Goal: Information Seeking & Learning: Learn about a topic

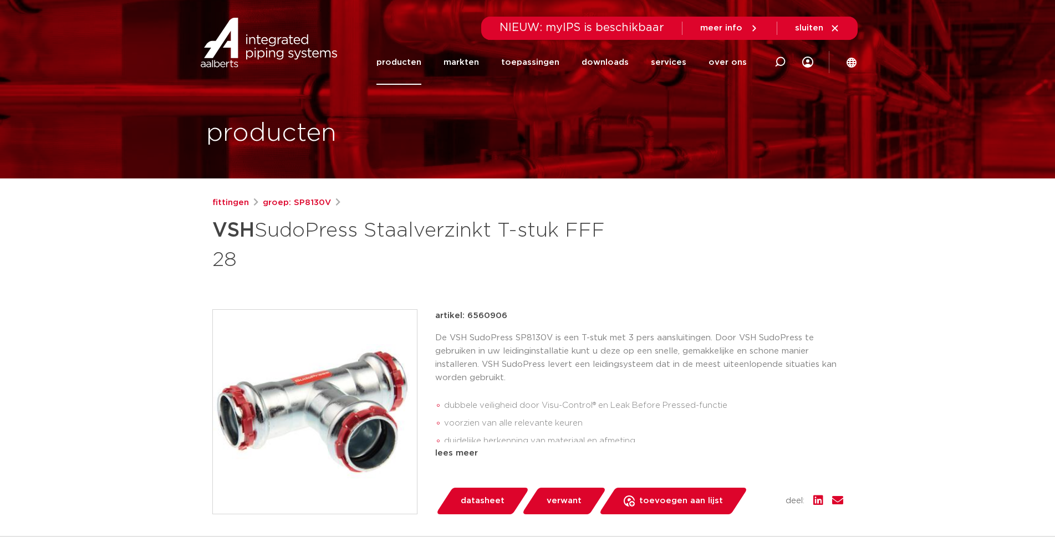
click at [405, 60] on link "producten" at bounding box center [399, 62] width 45 height 45
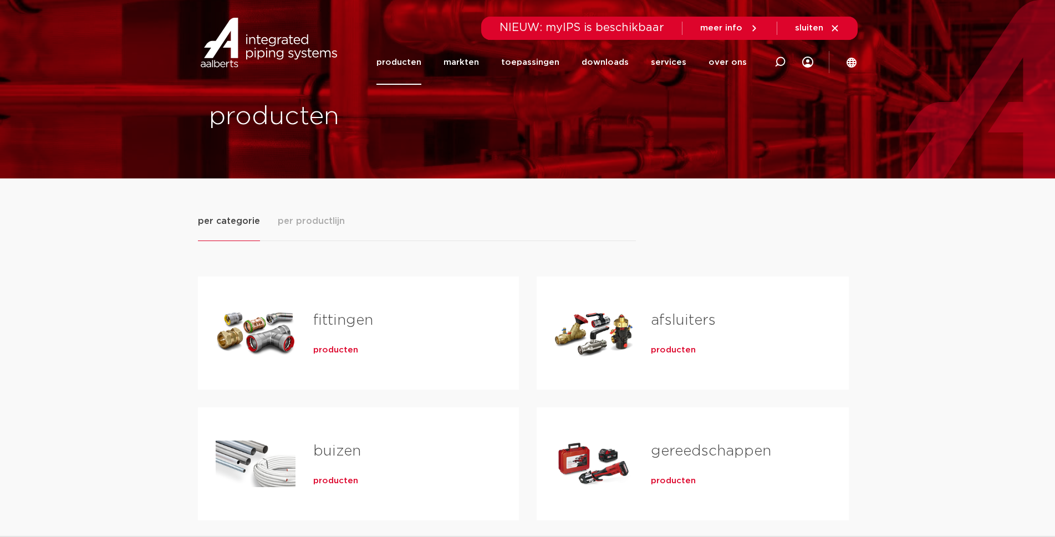
click at [329, 352] on span "producten" at bounding box center [335, 350] width 45 height 11
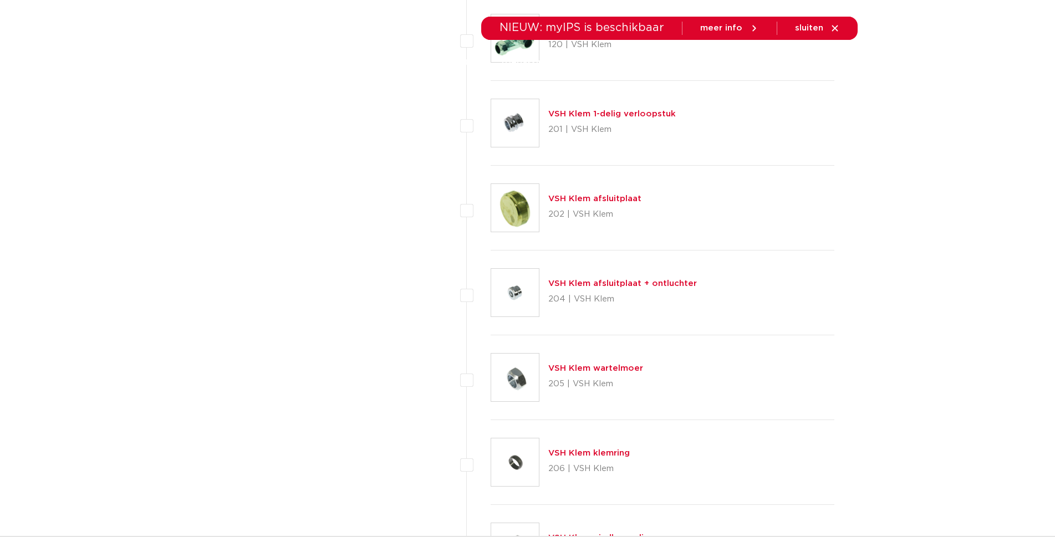
click at [838, 29] on icon at bounding box center [835, 28] width 10 height 10
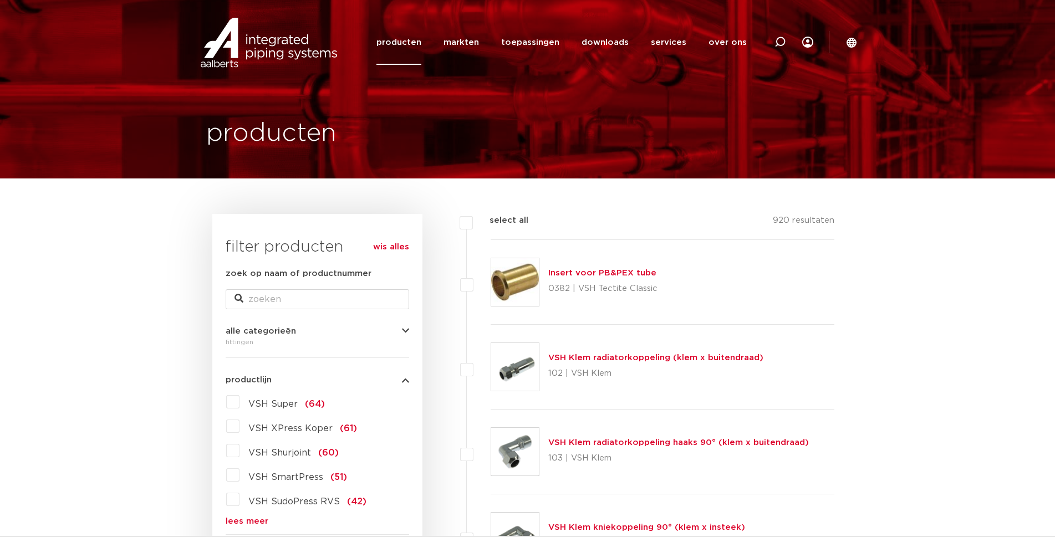
click at [245, 526] on form "zoek op naam of productnummer alle categorieën fittingen fittingen afsluiters b…" at bounding box center [318, 525] width 184 height 517
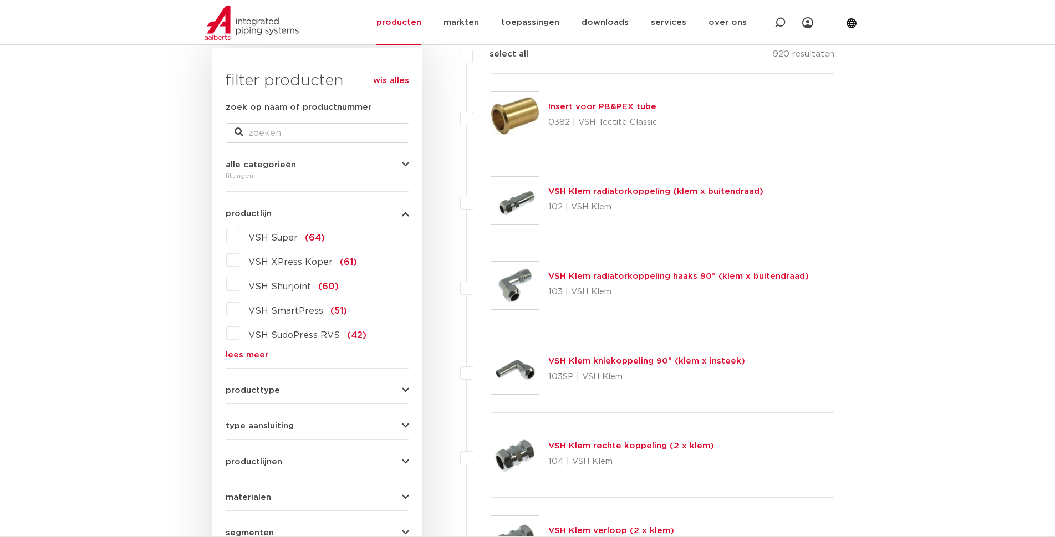
scroll to position [222, 0]
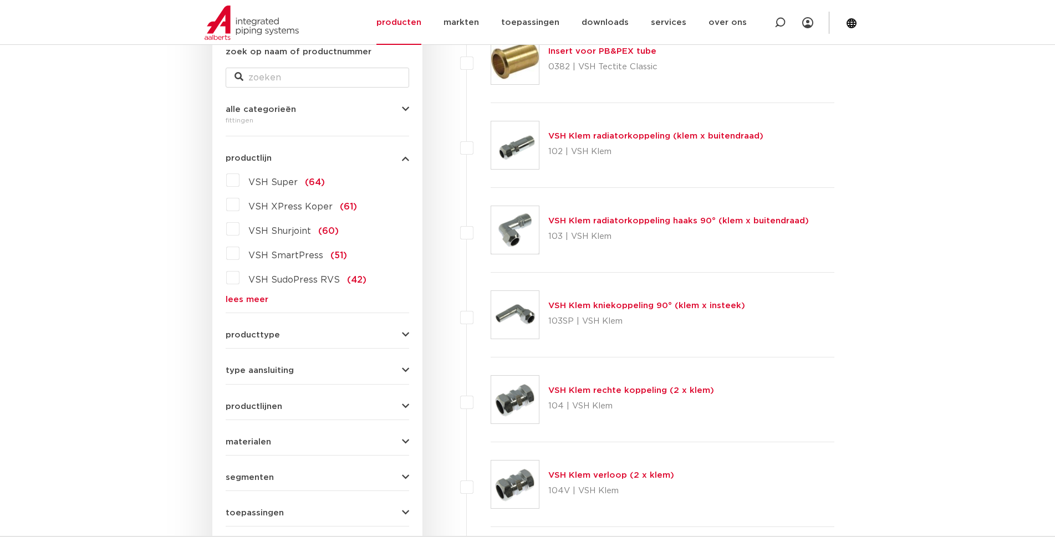
click at [262, 305] on form "zoek op naam of productnummer alle categorieën fittingen fittingen afsluiters b…" at bounding box center [318, 303] width 184 height 517
click at [252, 299] on link "lees meer" at bounding box center [318, 300] width 184 height 8
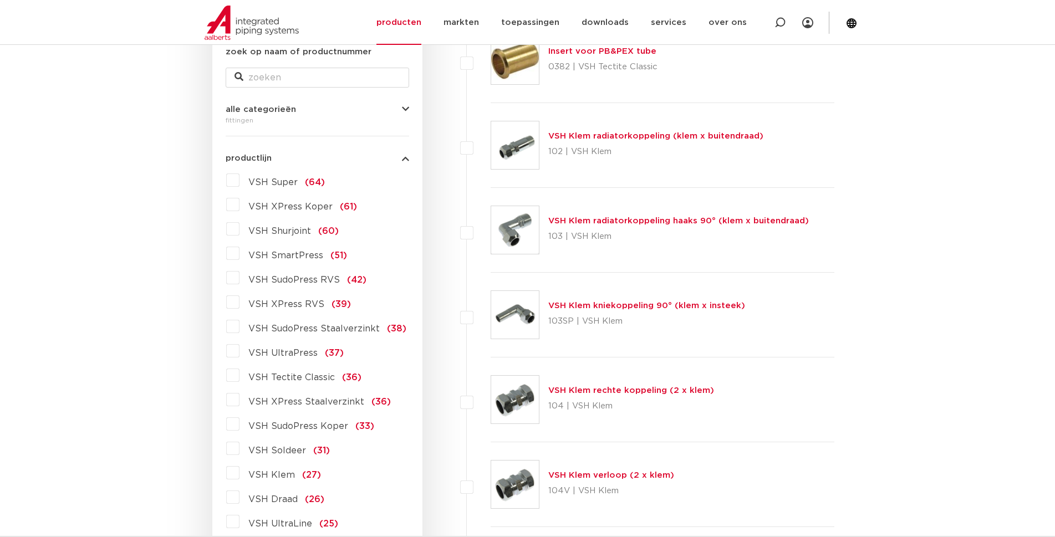
click at [240, 326] on label "VSH SudoPress Staalverzinkt (38)" at bounding box center [323, 327] width 167 height 18
click at [0, 0] on input "VSH SudoPress Staalverzinkt (38)" at bounding box center [0, 0] width 0 height 0
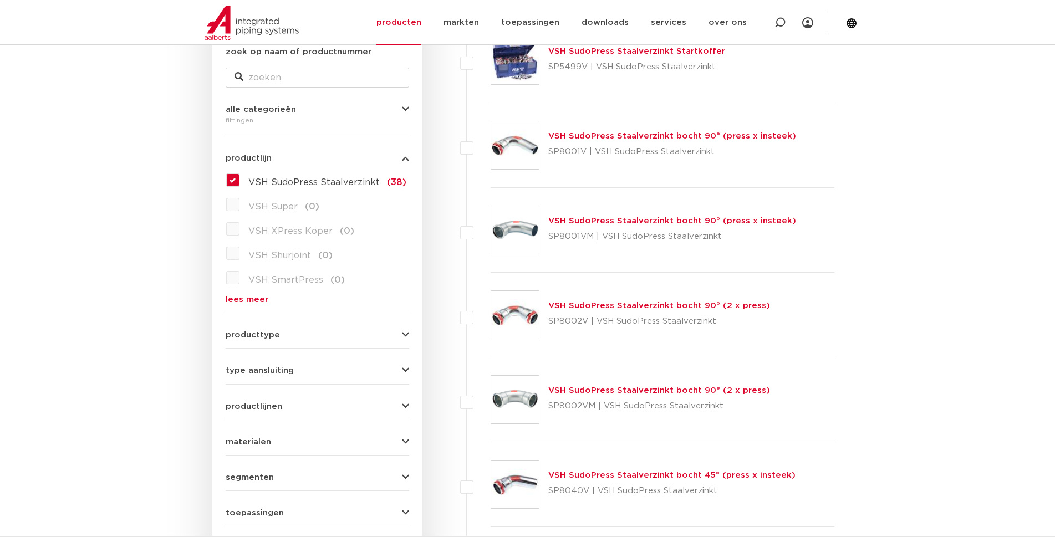
scroll to position [388, 0]
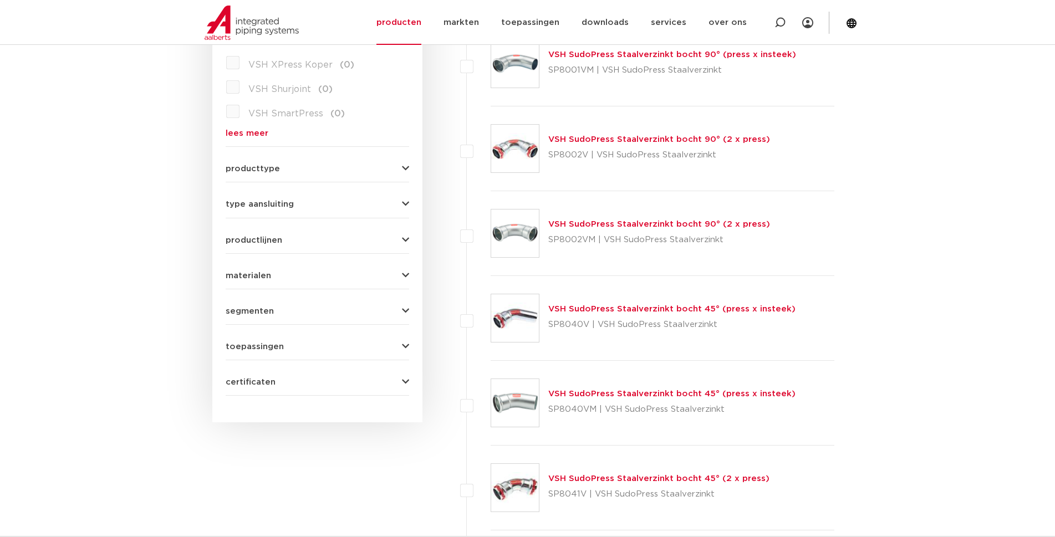
click at [406, 168] on icon "button" at bounding box center [405, 169] width 7 height 8
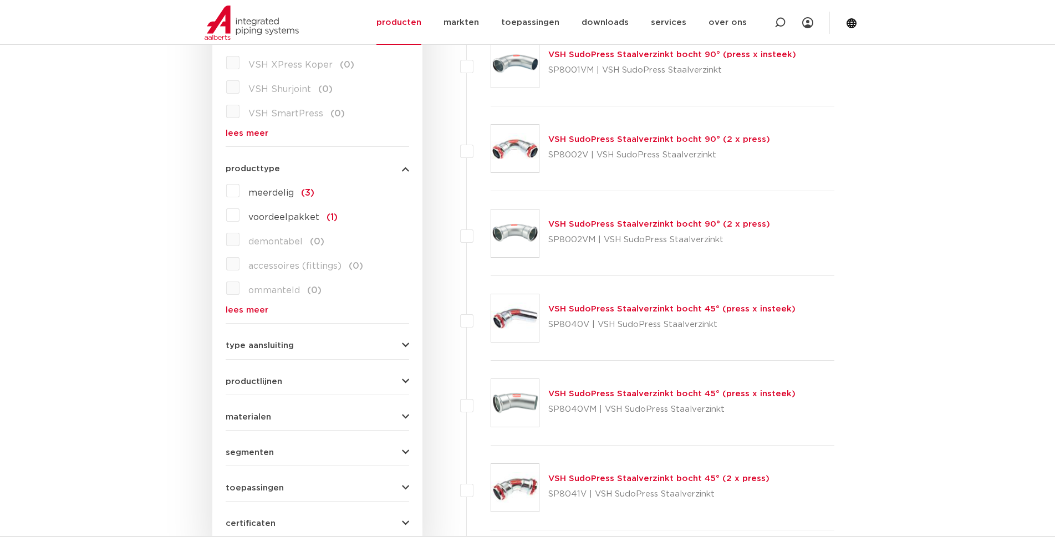
click at [406, 168] on icon "button" at bounding box center [405, 169] width 7 height 8
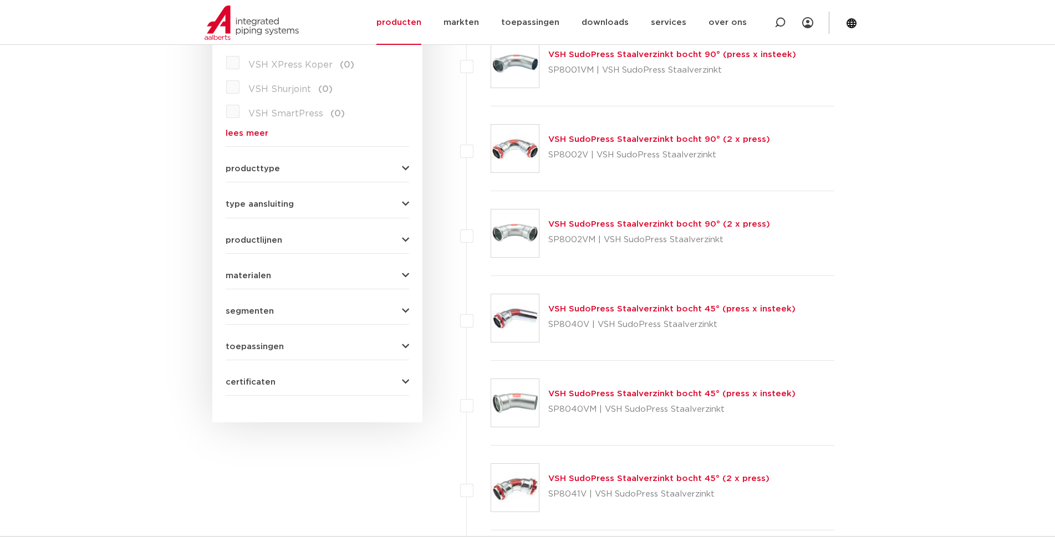
click at [406, 207] on icon "button" at bounding box center [405, 204] width 7 height 8
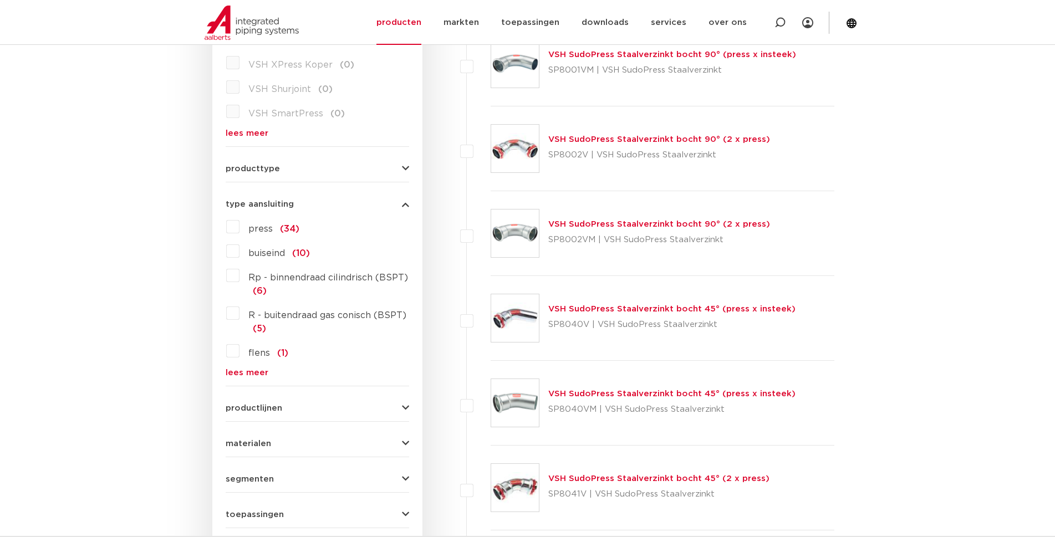
click at [406, 207] on icon "button" at bounding box center [405, 204] width 7 height 8
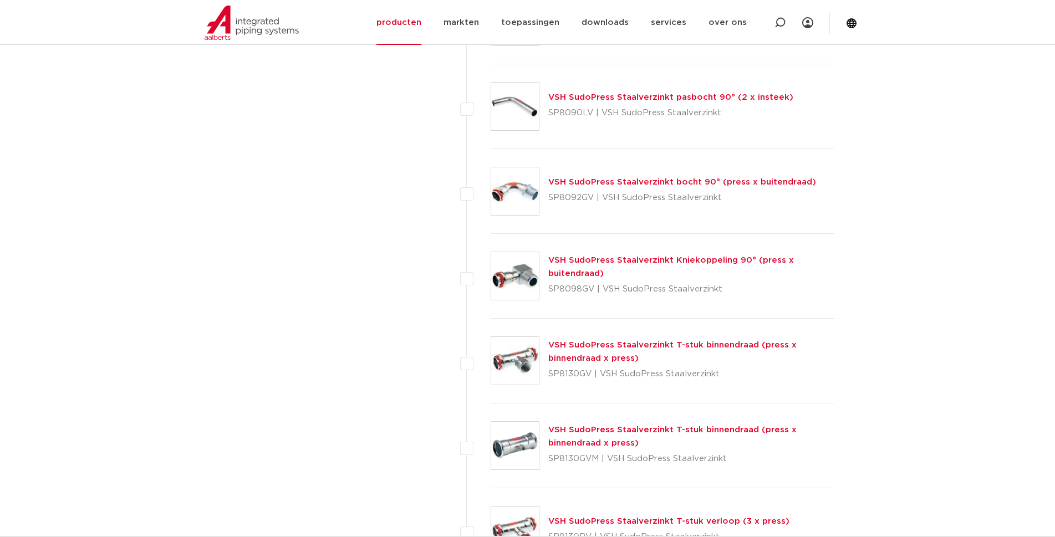
scroll to position [1276, 0]
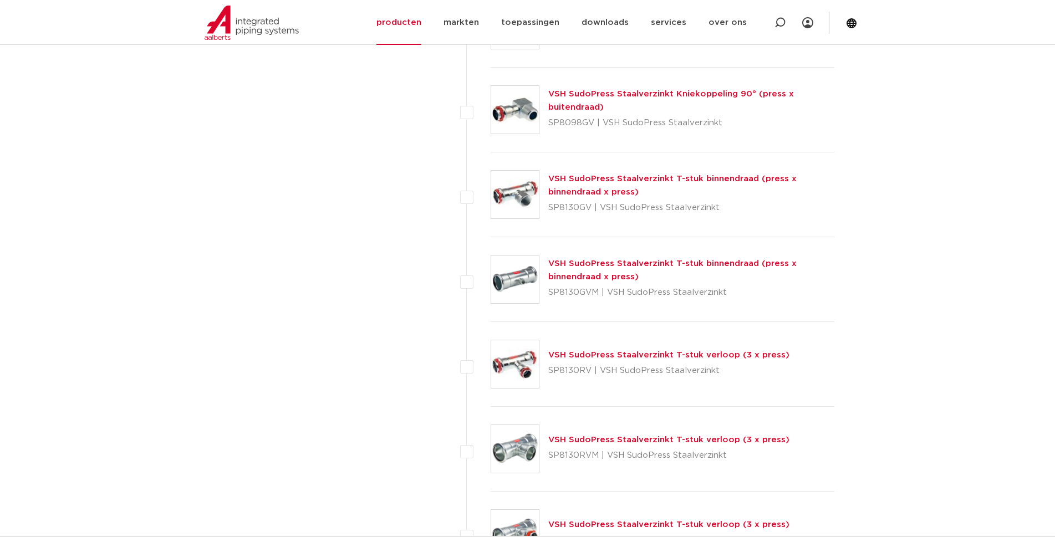
click at [664, 357] on link "VSH SudoPress Staalverzinkt T-stuk verloop (3 x press)" at bounding box center [669, 355] width 241 height 8
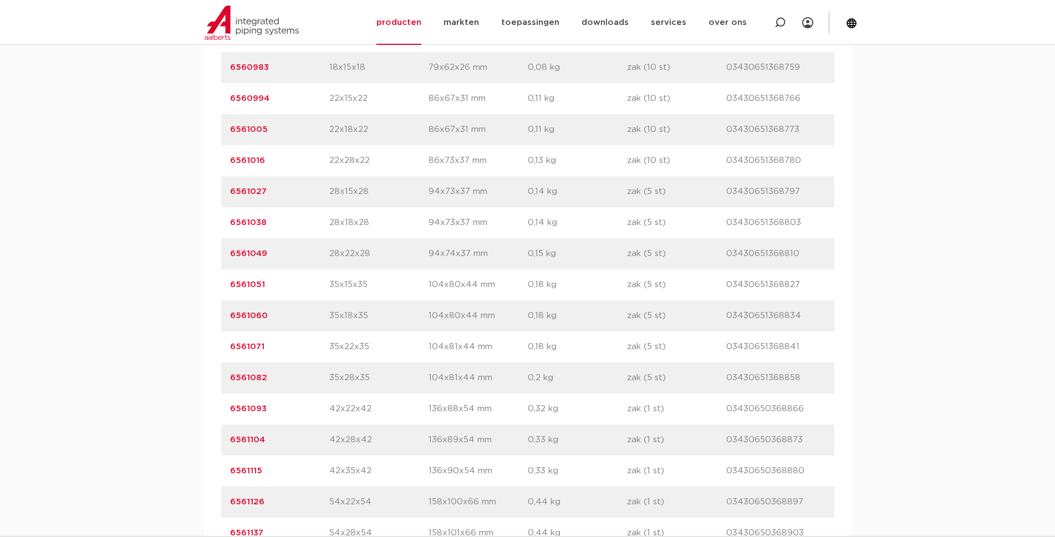
scroll to position [887, 0]
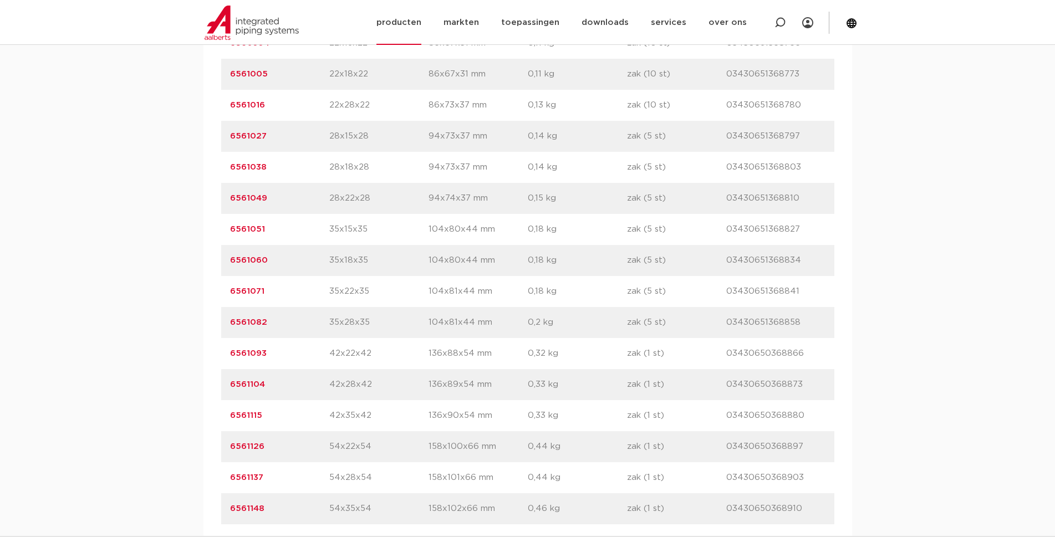
click at [402, 27] on link "producten" at bounding box center [399, 22] width 45 height 45
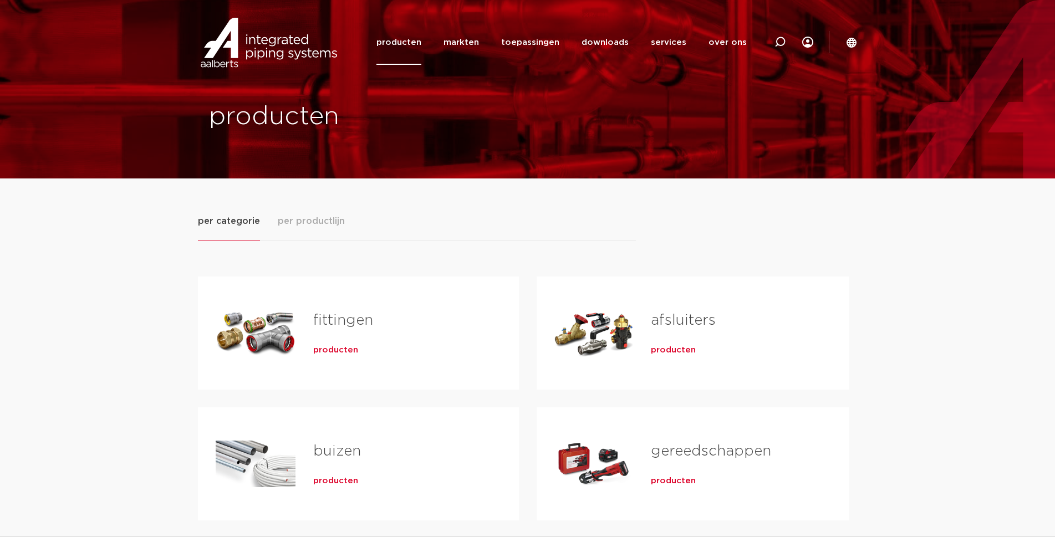
click at [343, 319] on link "fittingen" at bounding box center [343, 320] width 60 height 14
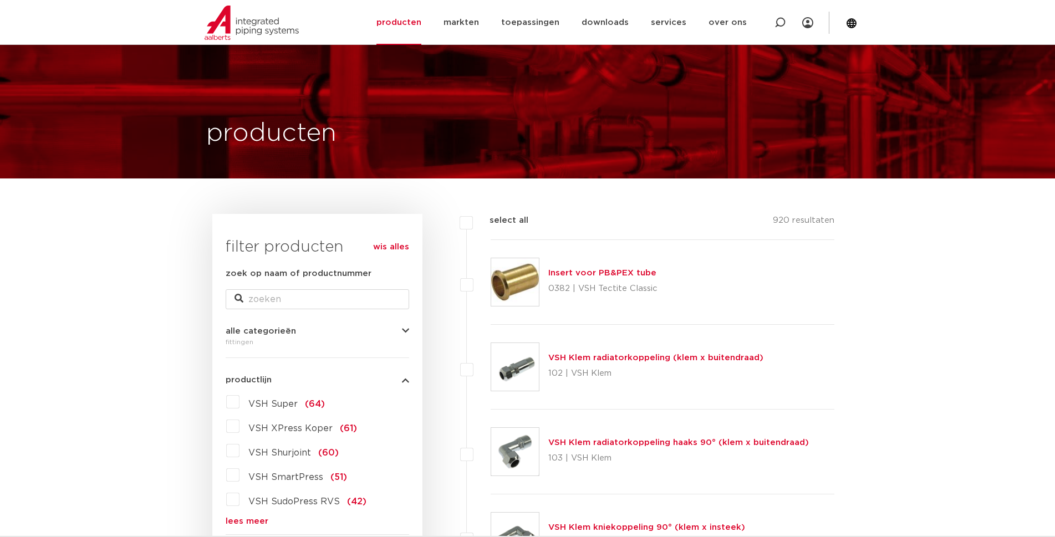
scroll to position [166, 0]
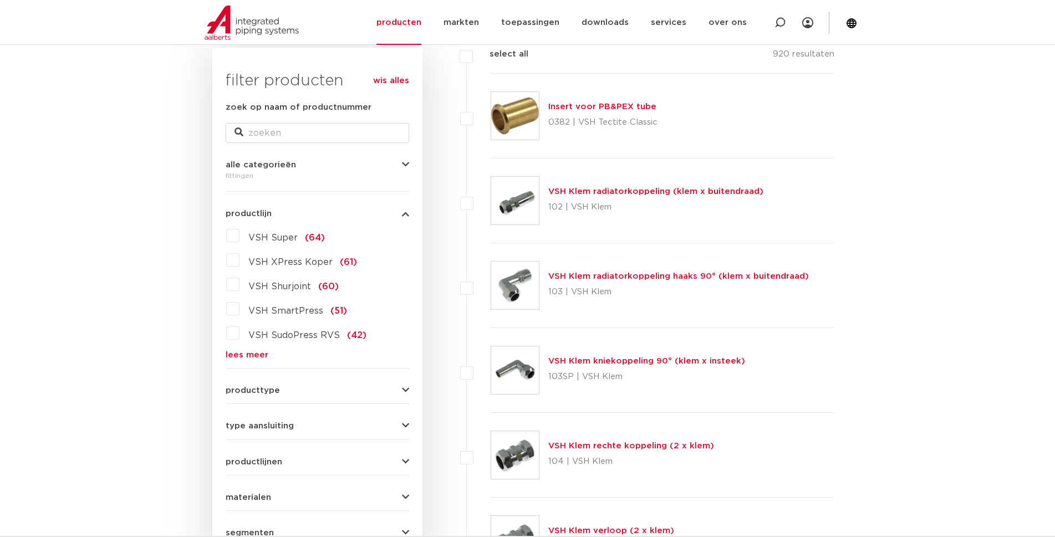
click at [253, 356] on link "lees meer" at bounding box center [318, 355] width 184 height 8
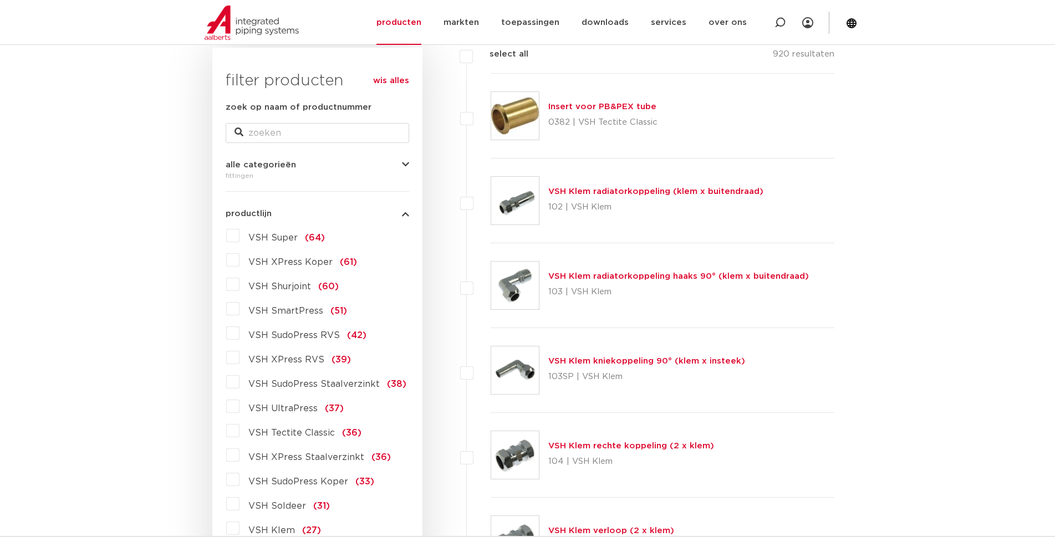
click at [240, 385] on label "VSH SudoPress Staalverzinkt (38)" at bounding box center [323, 382] width 167 height 18
click at [0, 0] on input "VSH SudoPress Staalverzinkt (38)" at bounding box center [0, 0] width 0 height 0
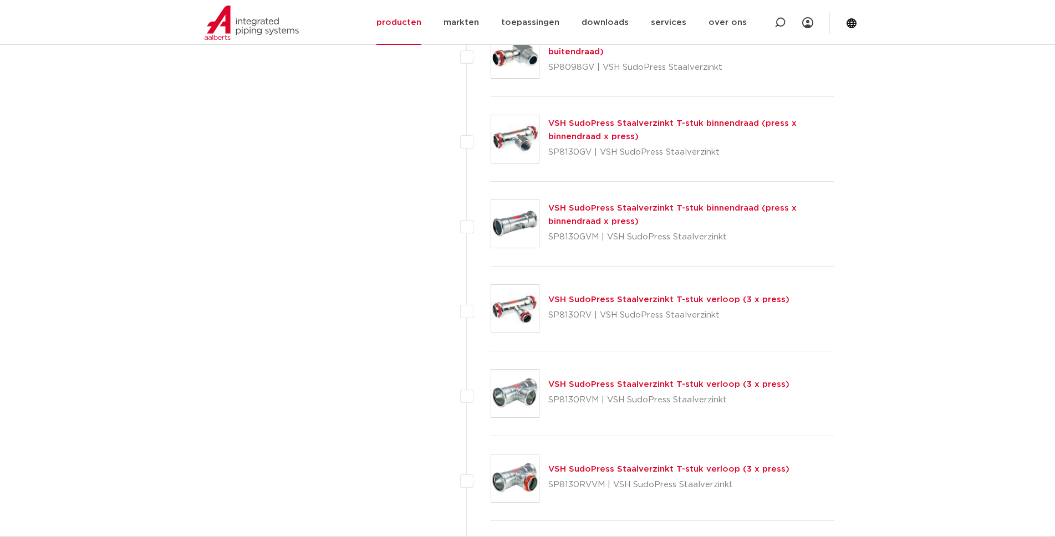
scroll to position [1498, 0]
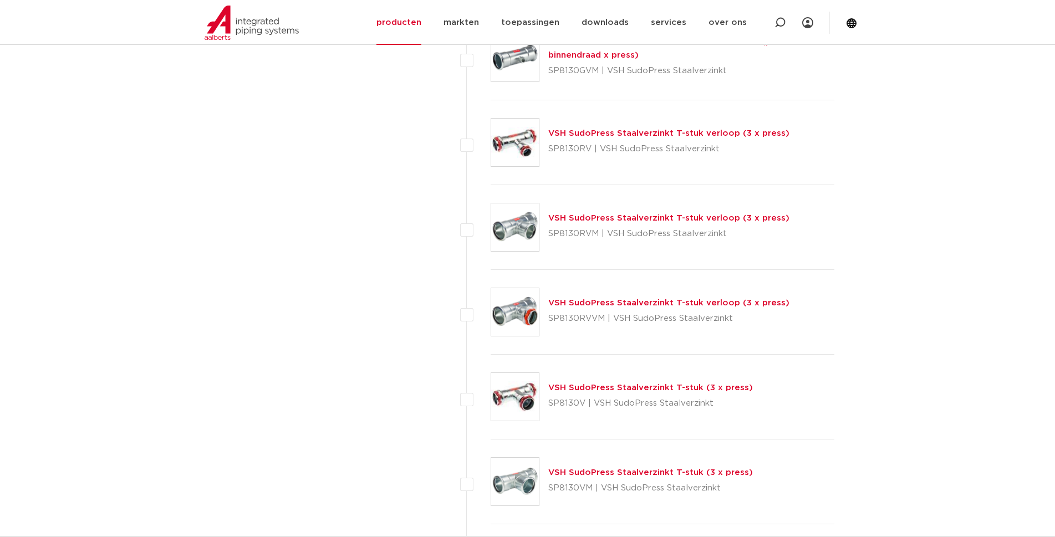
click at [615, 390] on link "VSH SudoPress Staalverzinkt T-stuk (3 x press)" at bounding box center [651, 388] width 205 height 8
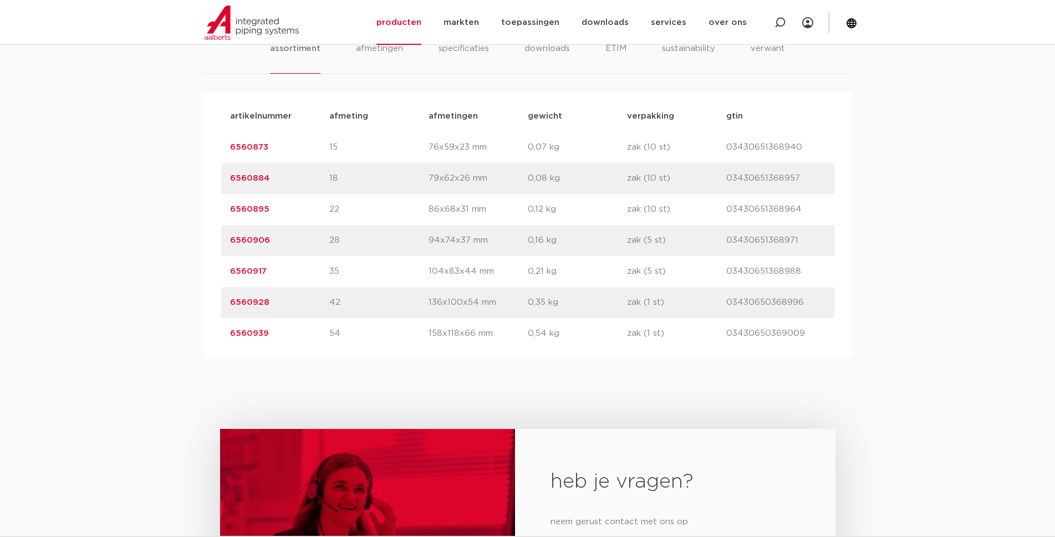
scroll to position [610, 0]
